Goal: Information Seeking & Learning: Find specific page/section

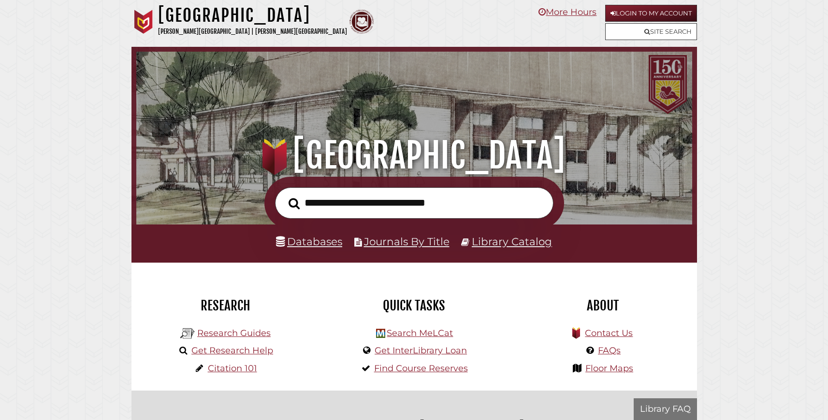
scroll to position [184, 551]
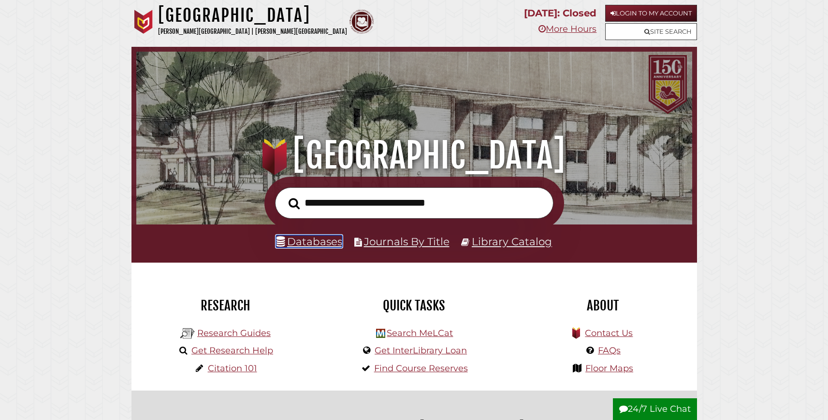
click at [327, 248] on link "Databases" at bounding box center [309, 241] width 66 height 13
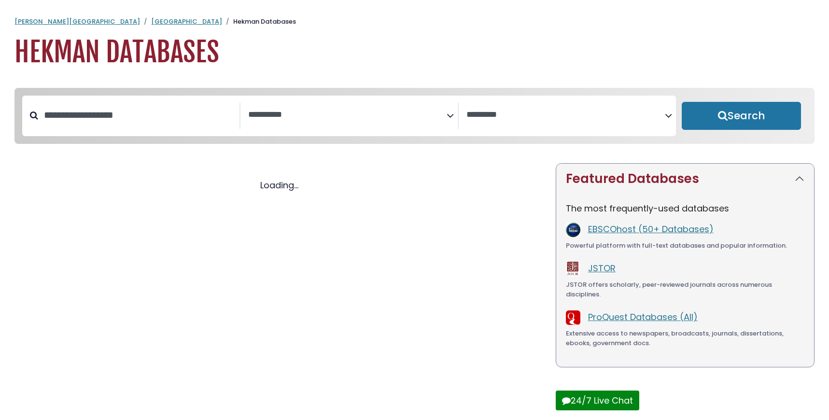
select select "Database Subject Filter"
select select "Database Vendors Filter"
select select "Database Subject Filter"
select select "Database Vendors Filter"
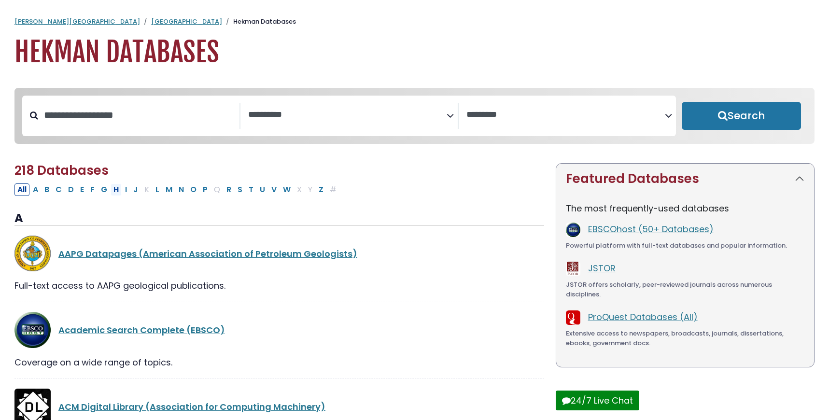
click at [122, 196] on button "H" at bounding box center [116, 190] width 11 height 13
select select "Database Subject Filter"
select select "Database Vendors Filter"
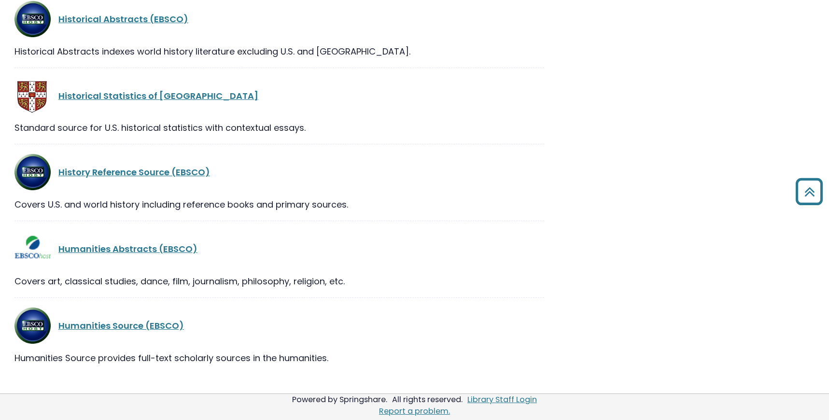
scroll to position [813, 0]
click at [142, 25] on link "Historical Abstracts (EBSCO)" at bounding box center [123, 19] width 130 height 12
